Goal: Complete application form

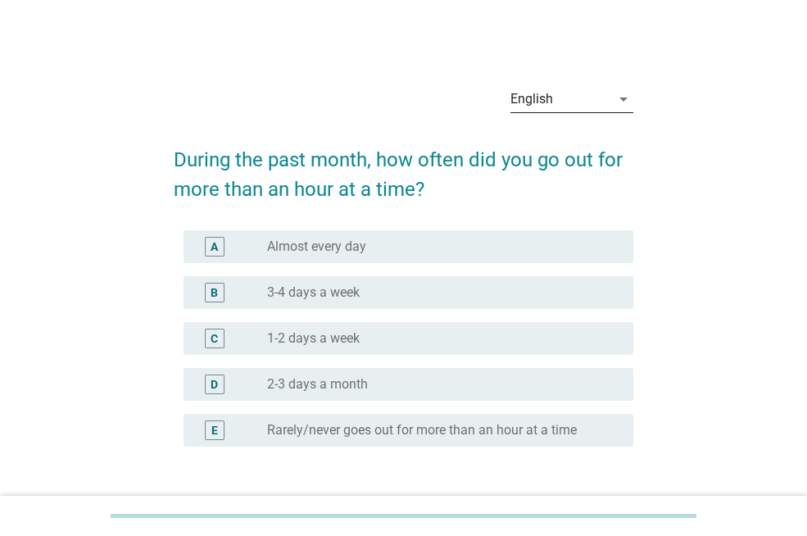
click at [606, 96] on div "English" at bounding box center [561, 99] width 100 height 26
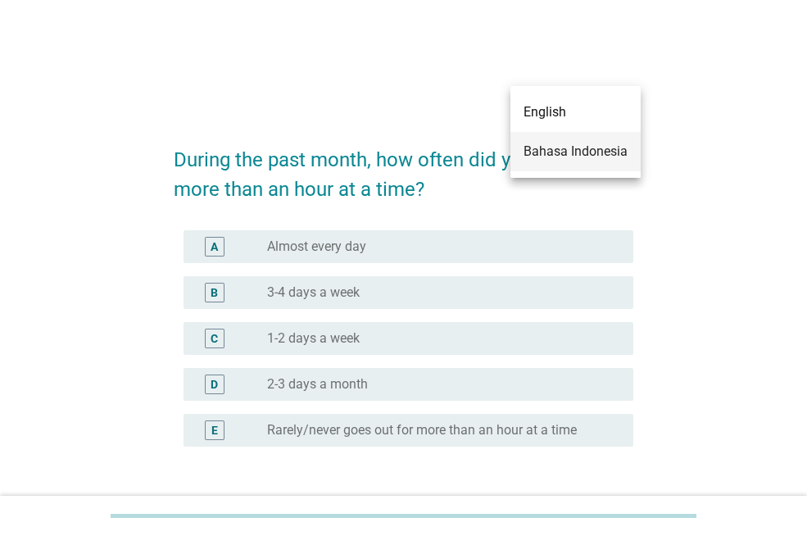
click at [595, 149] on div "Bahasa Indonesia" at bounding box center [576, 152] width 104 height 20
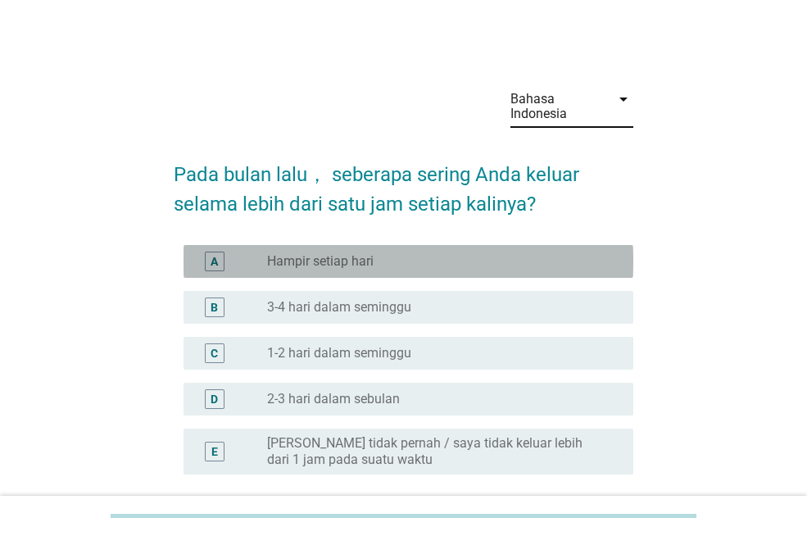
click at [331, 261] on label "Hampir setiap hari" at bounding box center [320, 261] width 107 height 16
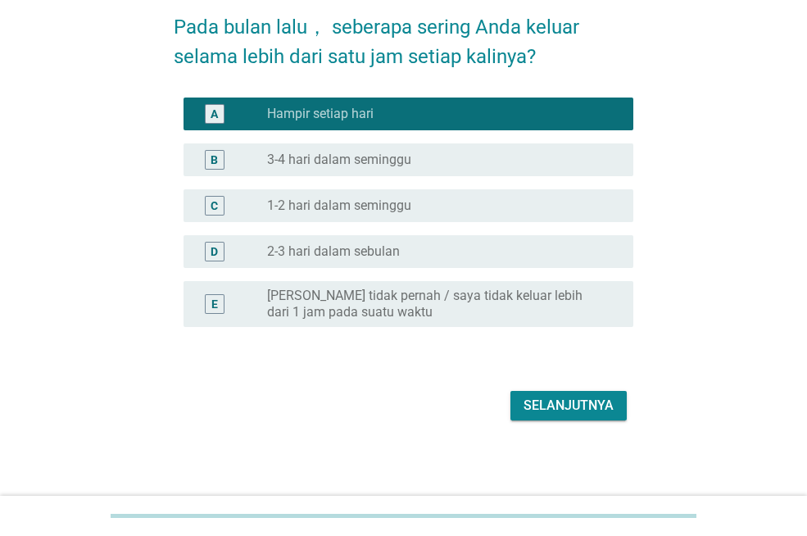
scroll to position [149, 0]
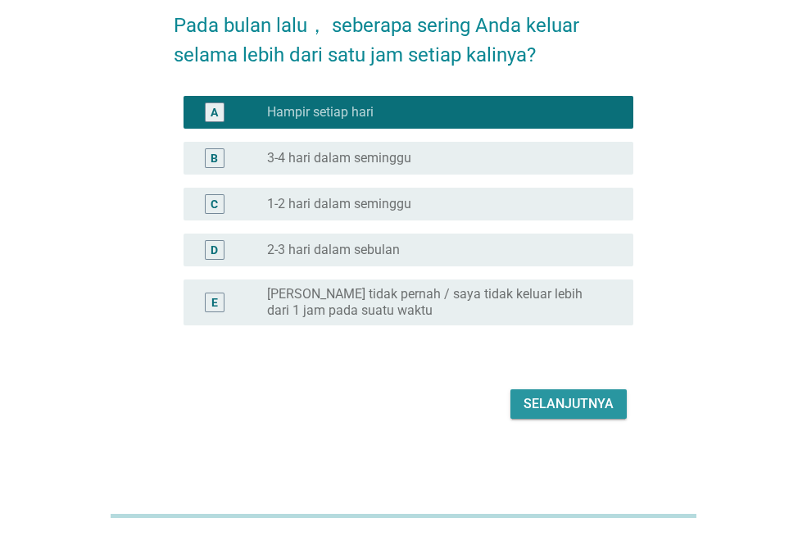
click at [552, 393] on button "Selanjutnya" at bounding box center [569, 404] width 116 height 30
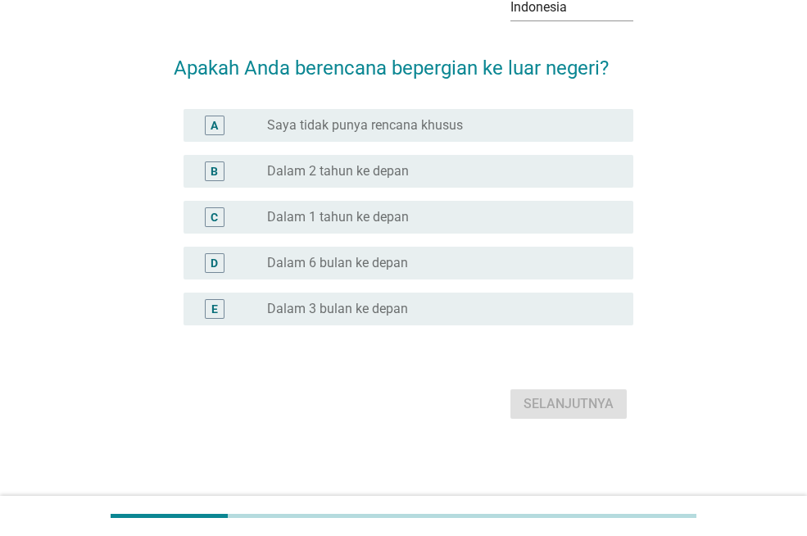
scroll to position [0, 0]
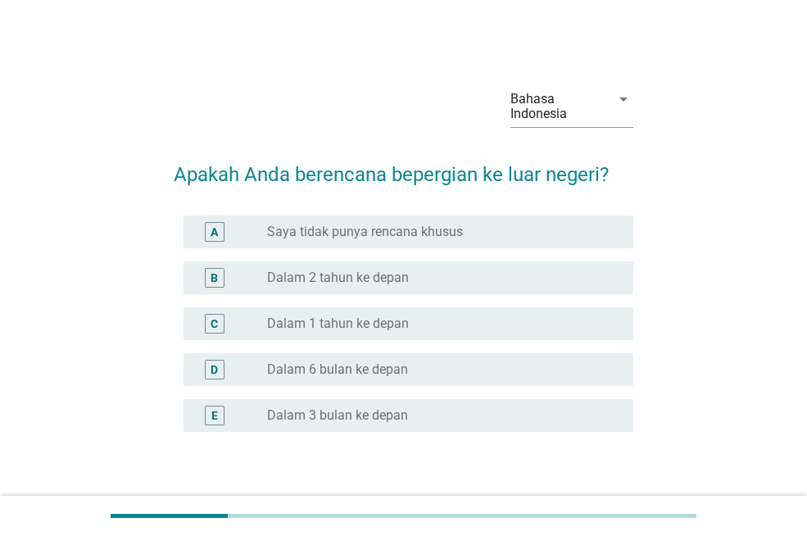
click at [356, 316] on label "Dalam 1 tahun ke depan" at bounding box center [338, 323] width 142 height 16
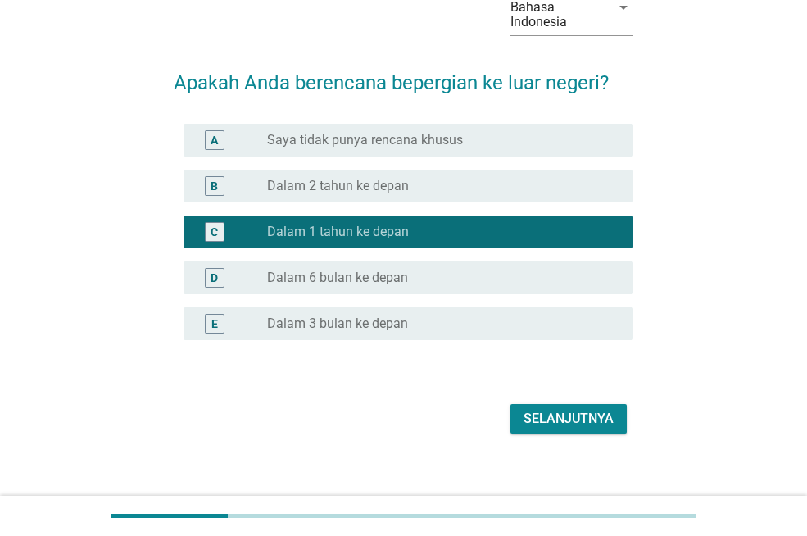
scroll to position [107, 0]
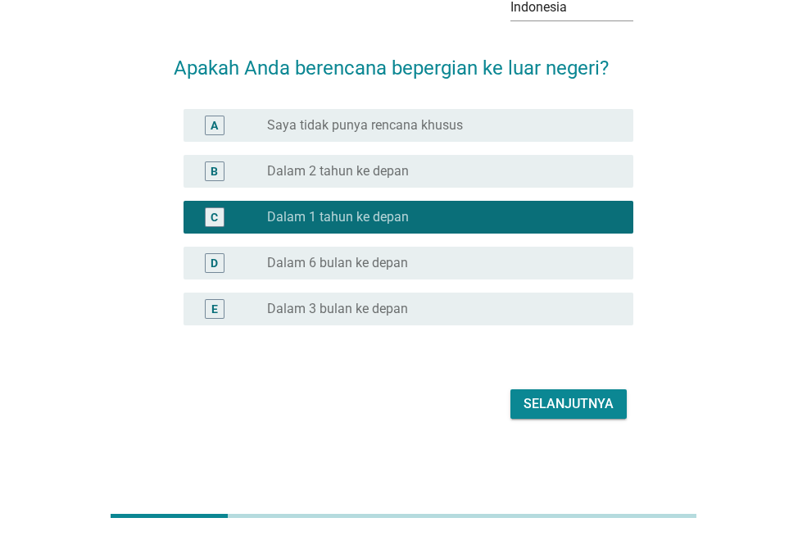
click at [554, 396] on div "Selanjutnya" at bounding box center [569, 404] width 90 height 20
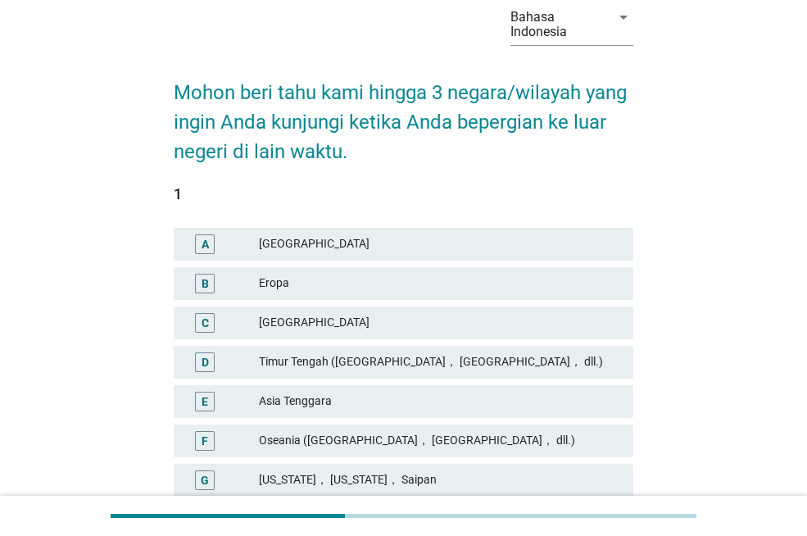
scroll to position [164, 0]
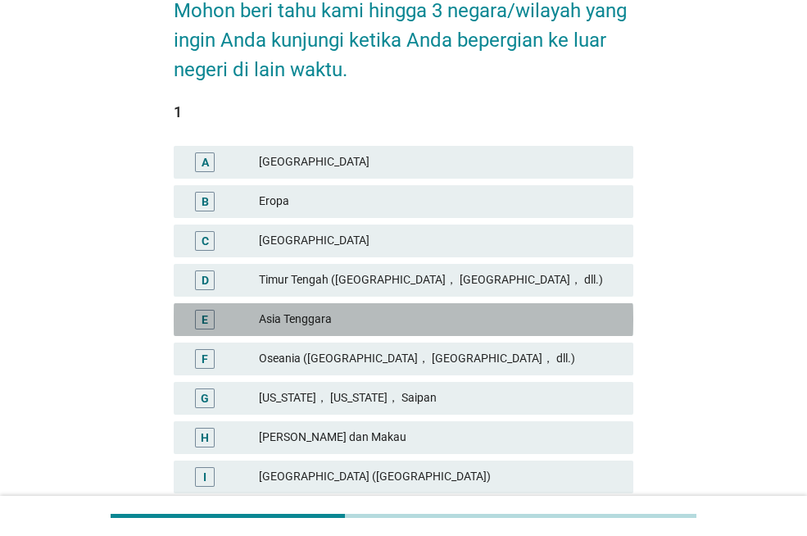
click at [332, 322] on div "Asia Tenggara" at bounding box center [439, 320] width 361 height 20
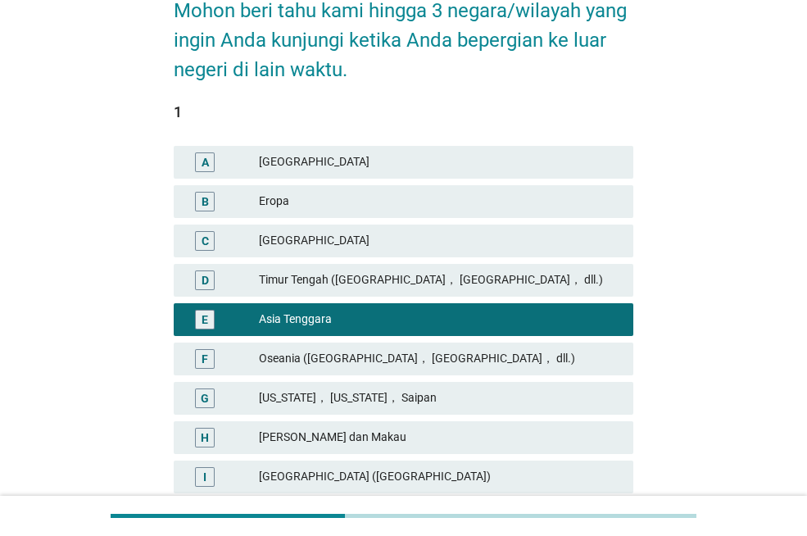
click at [290, 193] on div "Eropa" at bounding box center [439, 202] width 361 height 20
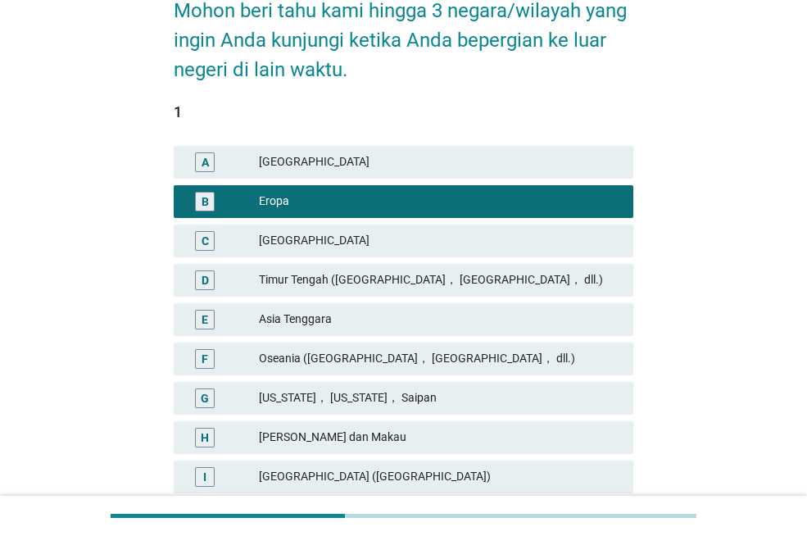
click at [178, 111] on div "1" at bounding box center [404, 112] width 460 height 22
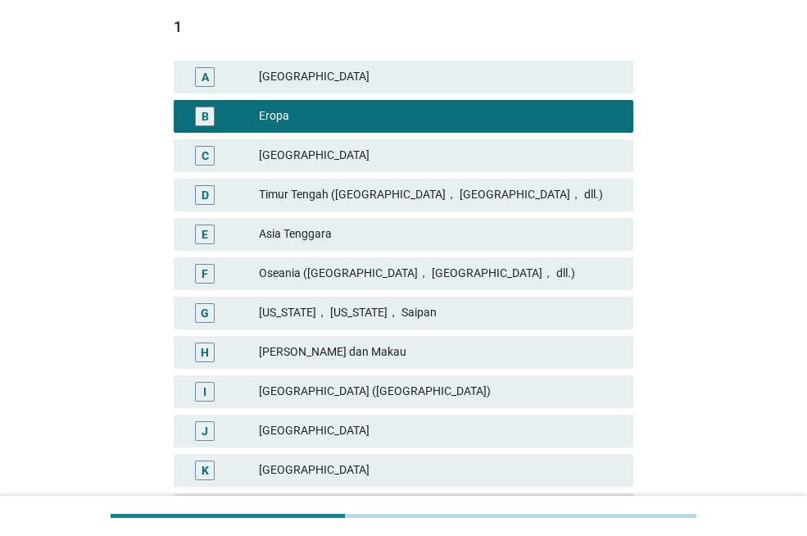
scroll to position [456, 0]
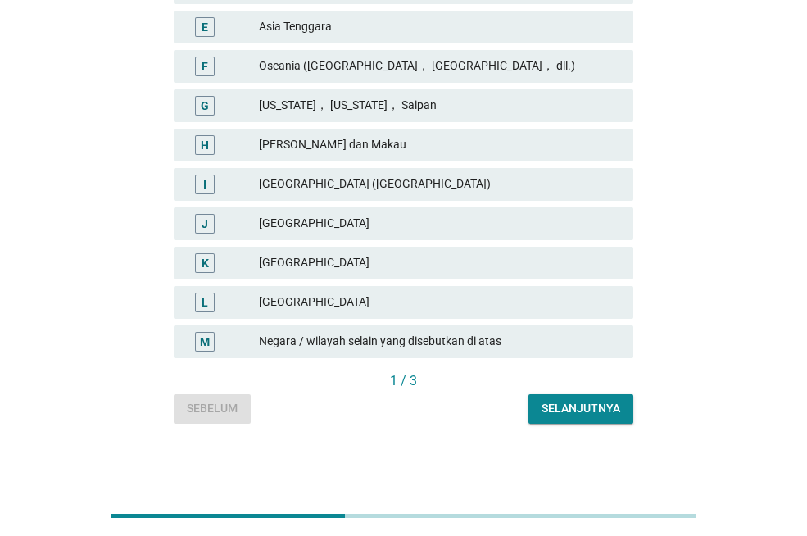
click at [573, 405] on div "Selanjutnya" at bounding box center [581, 408] width 79 height 17
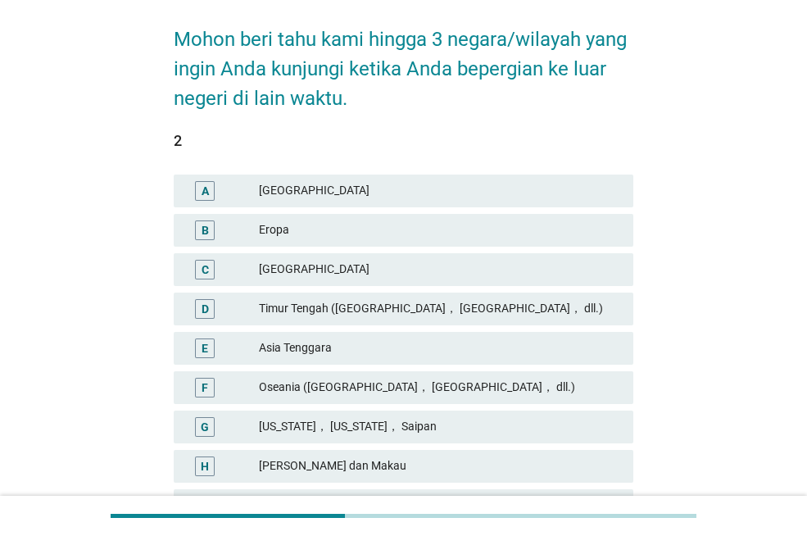
scroll to position [164, 0]
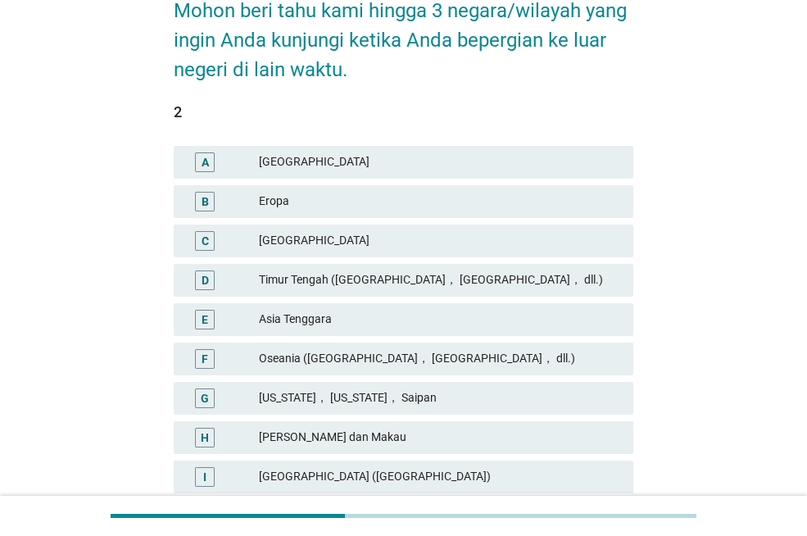
click at [251, 319] on div "E" at bounding box center [223, 320] width 72 height 20
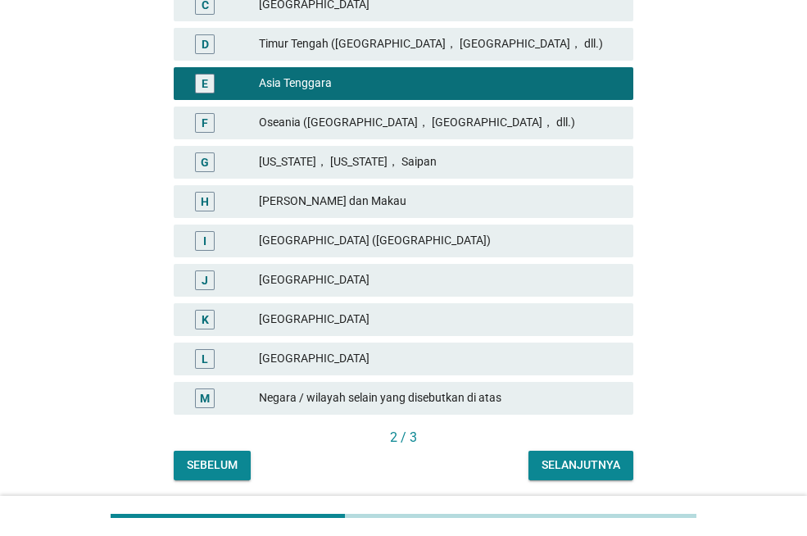
scroll to position [410, 0]
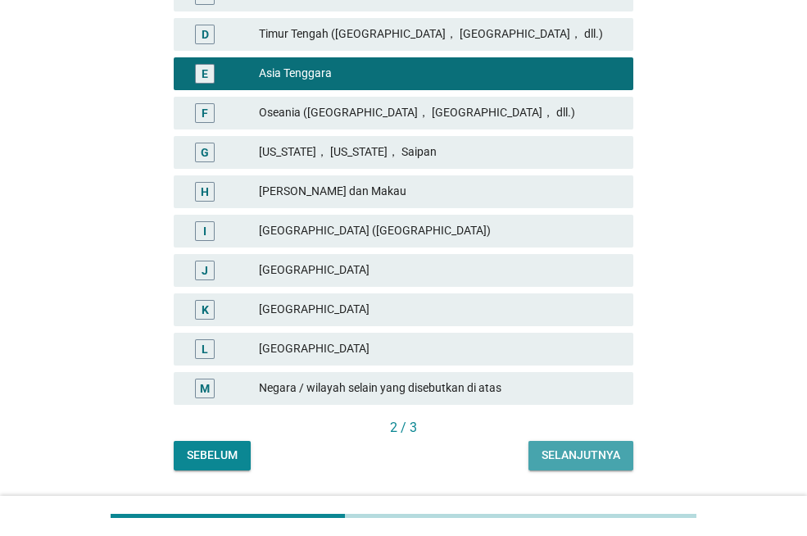
click at [564, 454] on div "Selanjutnya" at bounding box center [581, 455] width 79 height 17
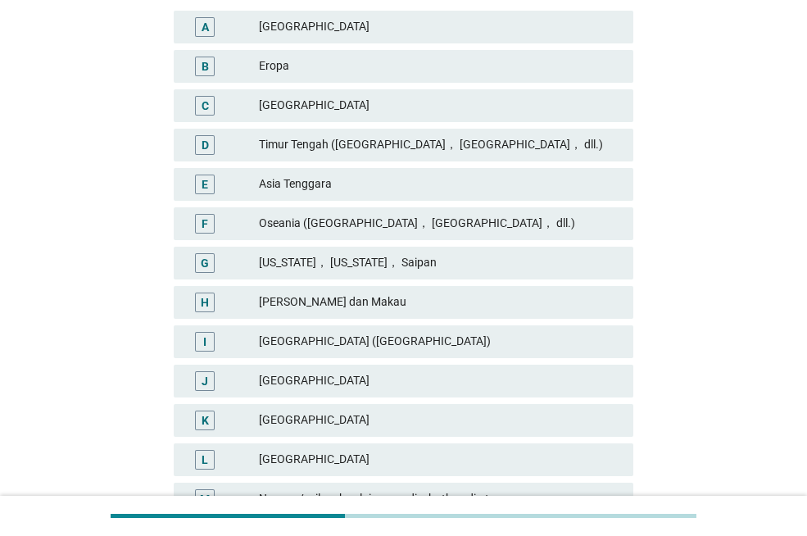
scroll to position [328, 0]
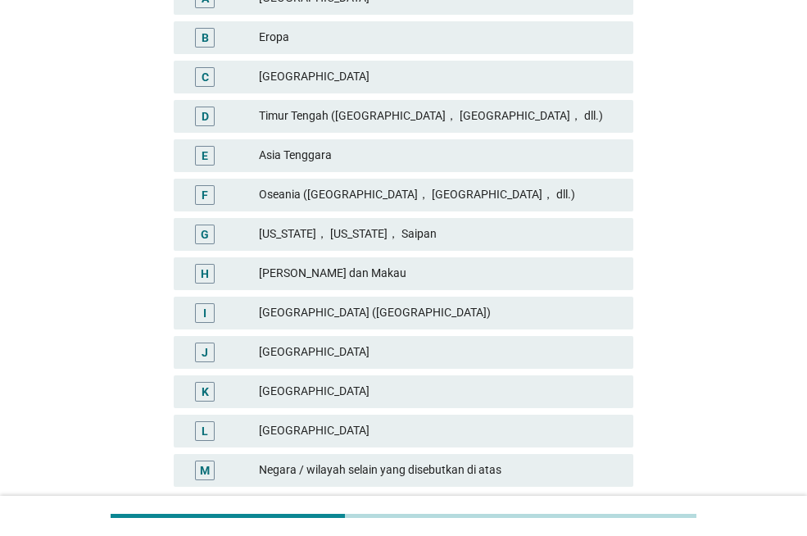
click at [314, 388] on div "[GEOGRAPHIC_DATA]" at bounding box center [439, 392] width 361 height 20
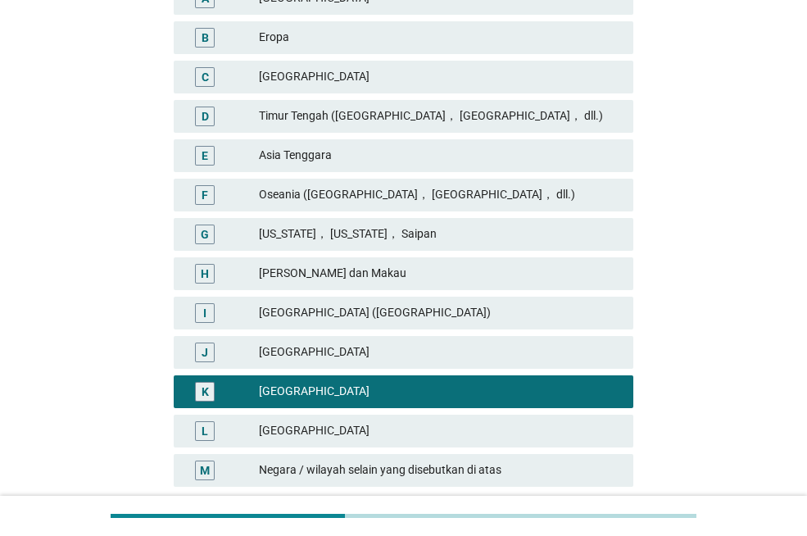
scroll to position [456, 0]
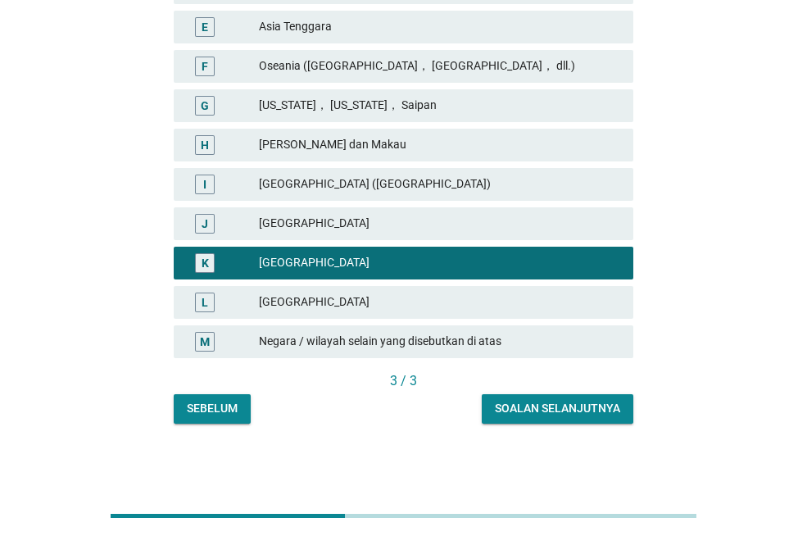
click at [544, 414] on div "Soalan selanjutnya" at bounding box center [557, 408] width 125 height 17
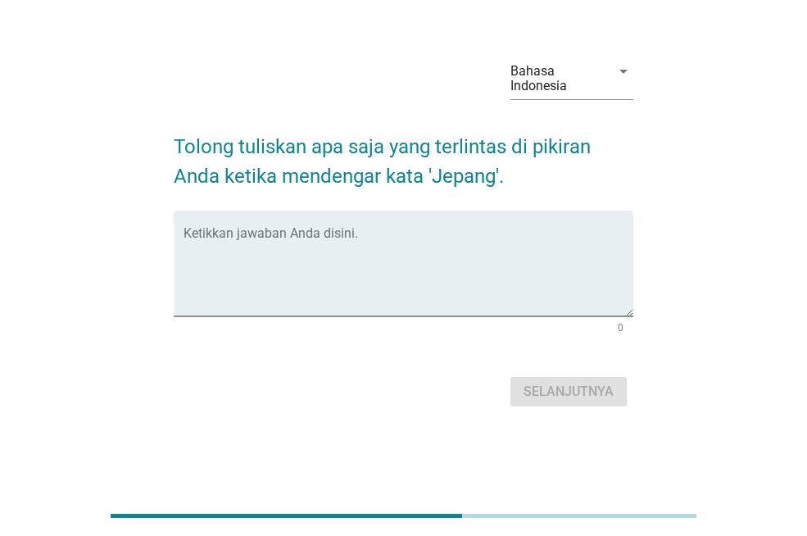
scroll to position [0, 0]
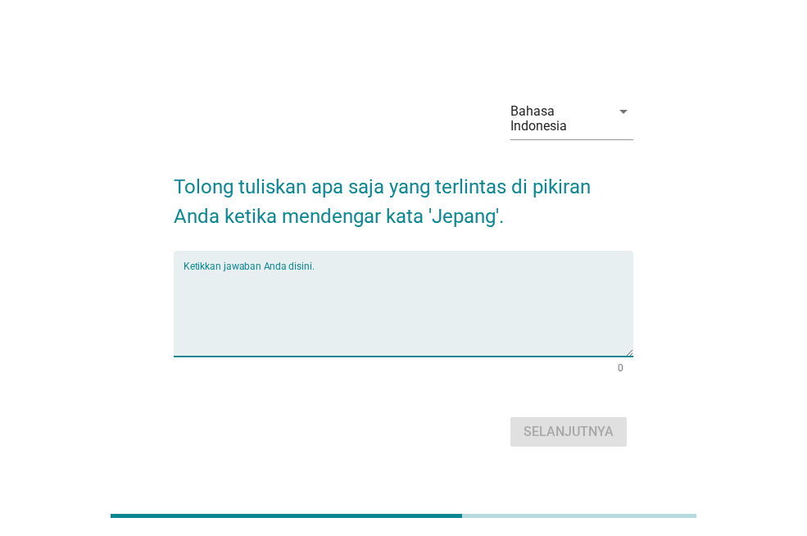
click at [285, 274] on textarea "Ketikkan jawaban Anda disini." at bounding box center [409, 313] width 450 height 86
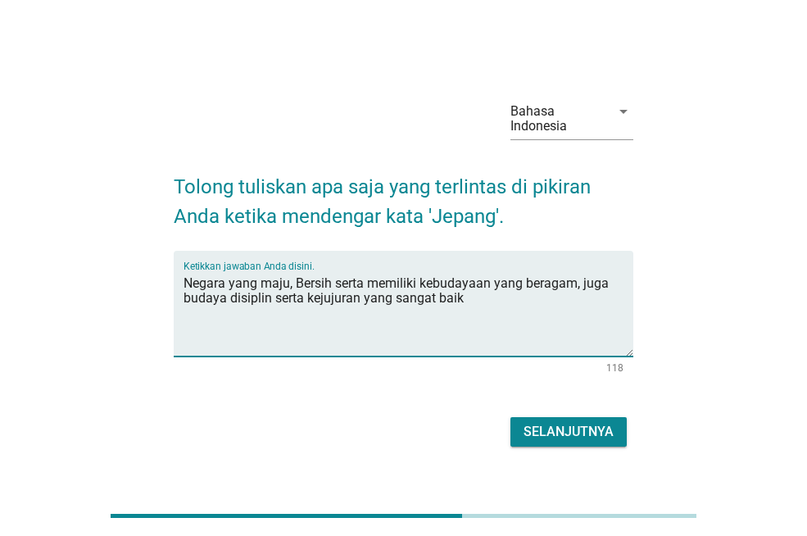
type textarea "Negara yang maju, Bersih serta memiliki kebudayaan yang beragam, juga budaya di…"
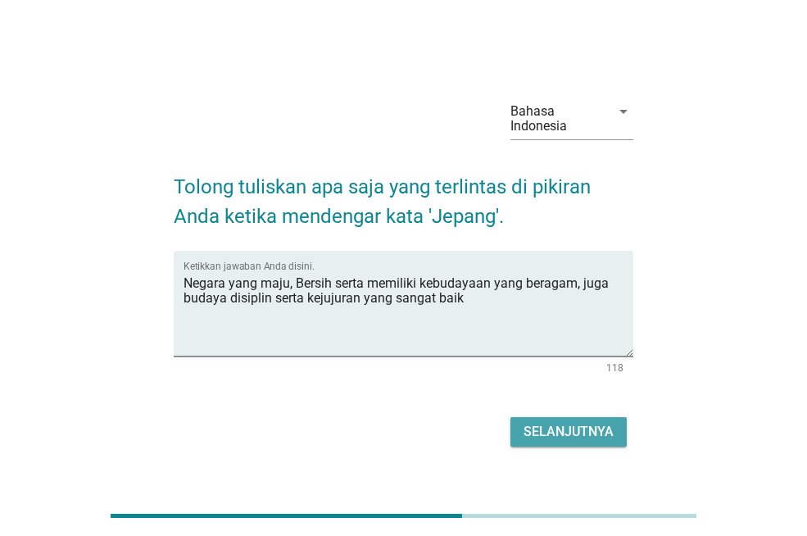
click at [556, 423] on div "Selanjutnya" at bounding box center [569, 432] width 90 height 20
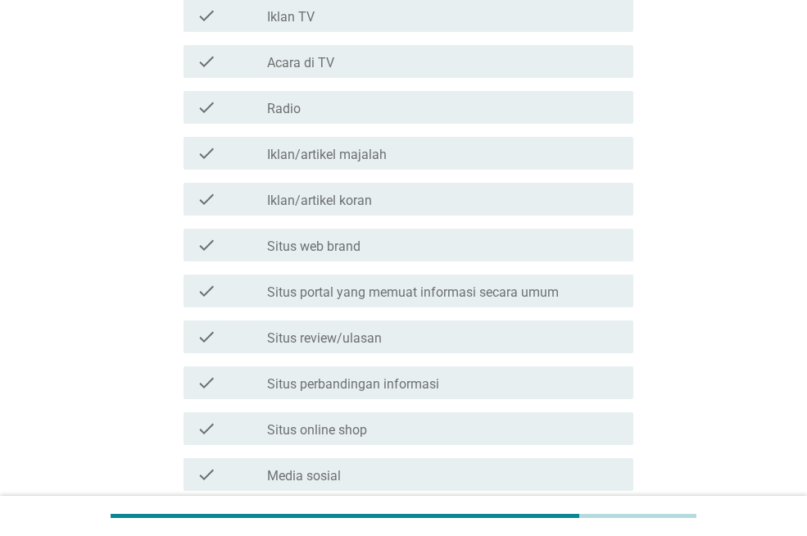
scroll to position [328, 0]
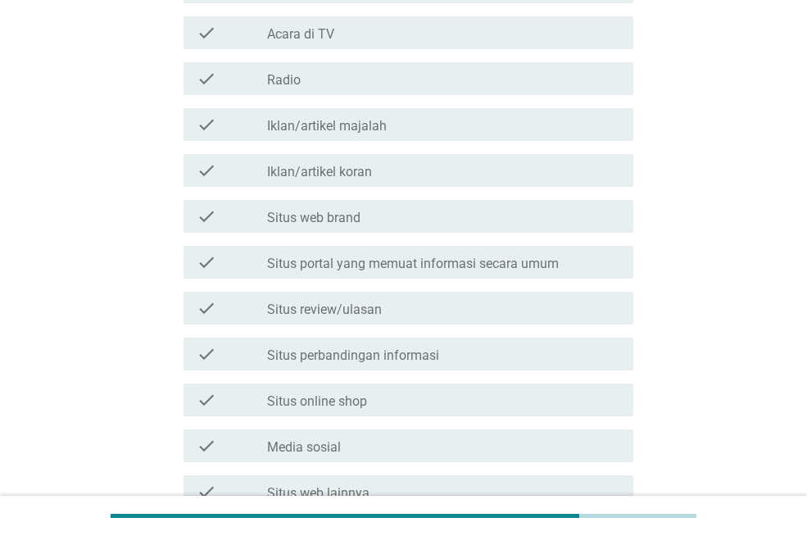
click at [293, 256] on label "Situs portal yang memuat informasi secara umum" at bounding box center [413, 264] width 292 height 16
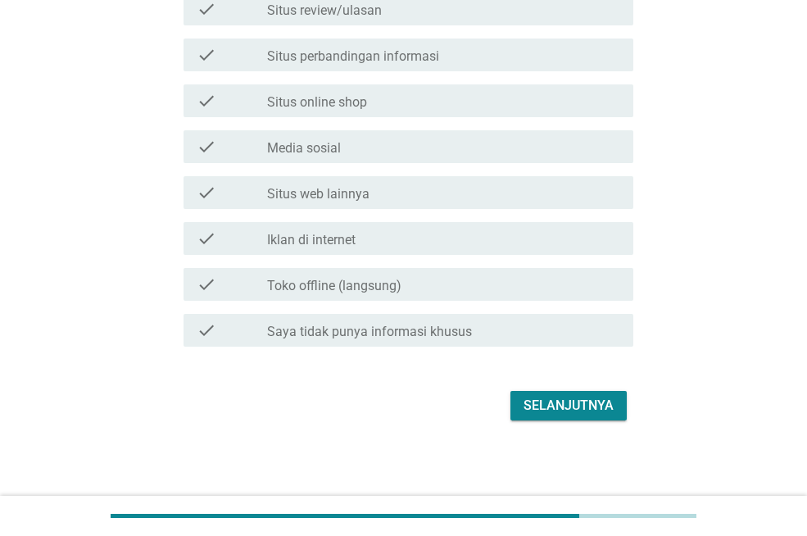
scroll to position [629, 0]
click at [554, 396] on div "Selanjutnya" at bounding box center [569, 404] width 90 height 20
